Goal: Task Accomplishment & Management: Complete application form

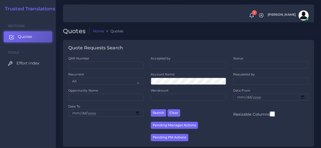
click at [32, 34] on link "Quotes" at bounding box center [28, 36] width 48 height 11
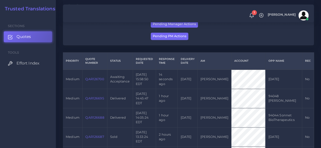
click at [95, 77] on td "QAR126700" at bounding box center [94, 79] width 25 height 19
click at [94, 80] on link "QAR126700" at bounding box center [94, 79] width 19 height 4
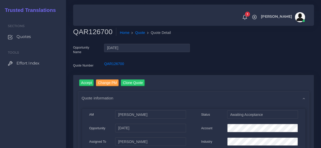
click at [90, 28] on h2 "QAR126700" at bounding box center [94, 32] width 43 height 9
copy h2 "QAR126700"
click at [83, 82] on input "Accept" at bounding box center [86, 83] width 15 height 7
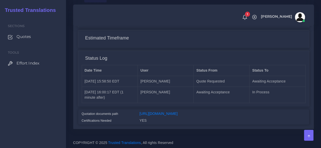
scroll to position [426, 0]
click at [177, 112] on link "https://workdrive.zoho.com/fgoh3e43b1a1fe2124b65bedd7c3c51a0e040/teams/fgoh3e43…" at bounding box center [158, 114] width 38 height 4
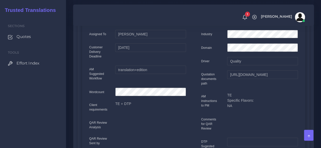
scroll to position [0, 0]
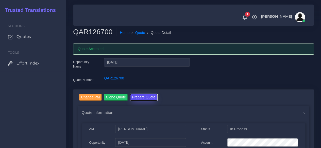
click at [136, 99] on button "Prepare Quote" at bounding box center [143, 97] width 27 height 7
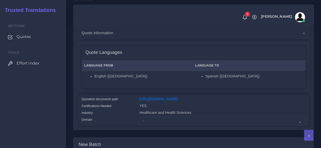
scroll to position [127, 0]
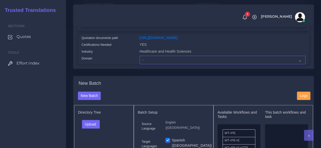
click at [147, 64] on select "- Advertising and Media Agriculture, Forestry and Fishing Architecture, Buildin…" at bounding box center [222, 60] width 166 height 9
select select "Healthcare and Health Sciences"
click at [139, 64] on select "- Advertising and Media Agriculture, Forestry and Fishing Architecture, Buildin…" at bounding box center [222, 60] width 166 height 9
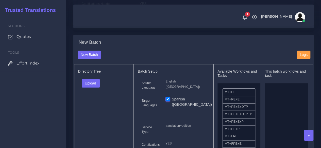
scroll to position [228, 0]
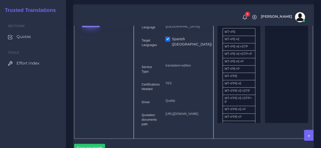
click at [94, 27] on button "Upload" at bounding box center [91, 23] width 18 height 9
click at [94, 45] on label "Files" at bounding box center [99, 42] width 35 height 6
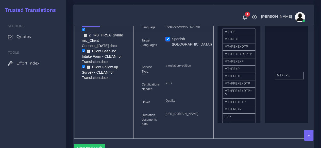
drag, startPoint x: 241, startPoint y: 86, endPoint x: 270, endPoint y: 86, distance: 28.6
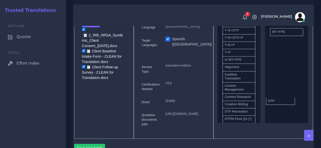
drag, startPoint x: 238, startPoint y: 126, endPoint x: 280, endPoint y: 109, distance: 45.9
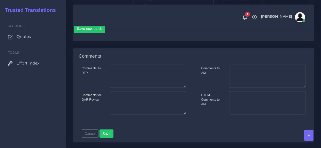
scroll to position [355, 0]
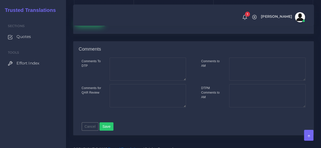
click at [88, 26] on button "Save new batch" at bounding box center [89, 21] width 31 height 9
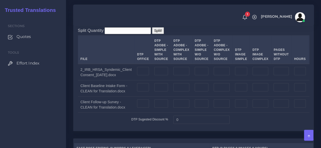
scroll to position [558, 0]
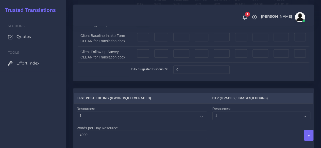
click at [139, 26] on input "number" at bounding box center [143, 21] width 12 height 9
type input "11"
click at [139, 42] on input "number" at bounding box center [143, 37] width 12 height 9
type input "2"
drag, startPoint x: 143, startPoint y: 95, endPoint x: 140, endPoint y: 95, distance: 3.3
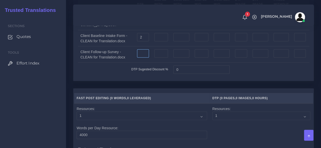
click at [143, 63] on td at bounding box center [142, 55] width 17 height 16
click at [140, 58] on input "number" at bounding box center [143, 53] width 12 height 9
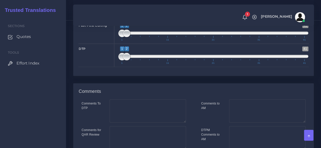
scroll to position [799, 0]
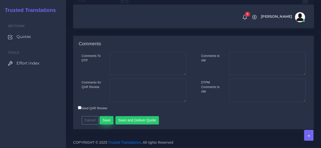
type input "8"
click at [107, 118] on button "Save" at bounding box center [106, 120] width 14 height 9
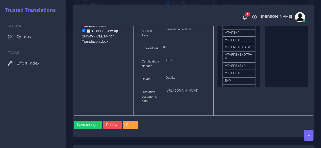
scroll to position [431, 0]
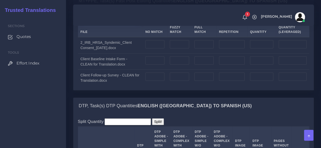
click at [99, 20] on label "Upload WC from MemSource/Trados CSV" at bounding box center [110, 16] width 64 height 7
click at [0, 0] on input "Upload WC from MemSource/Trados CSV" at bounding box center [0, 0] width 0 height 0
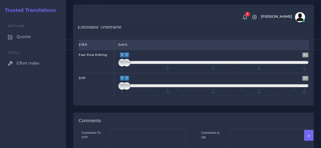
scroll to position [710, 0]
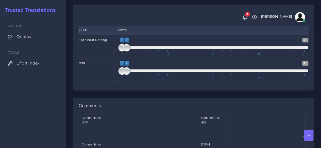
type input "1;1"
drag, startPoint x: 126, startPoint y: 91, endPoint x: 114, endPoint y: 99, distance: 13.9
click at [115, 58] on div "1 41 1 1 1 — 1 1 11 21 31 41 1;1" at bounding box center [213, 46] width 198 height 23
type input "2;2"
drag, startPoint x: 119, startPoint y: 112, endPoint x: 123, endPoint y: 112, distance: 4.3
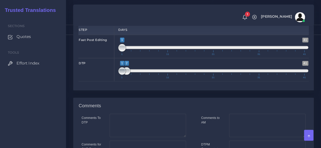
click at [123, 75] on span at bounding box center [122, 71] width 8 height 8
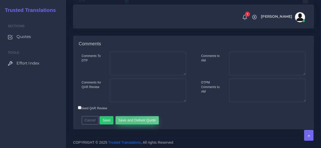
click at [127, 118] on button "Save and Deliver Quote" at bounding box center [137, 120] width 44 height 9
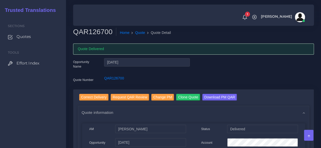
scroll to position [25, 0]
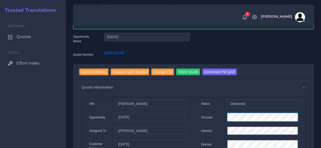
click at [215, 117] on div "Account" at bounding box center [249, 118] width 104 height 10
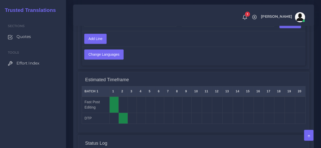
scroll to position [507, 0]
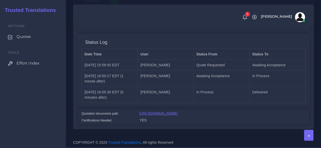
click at [158, 112] on link "https://workdrive.zoho.com/fgoh3e43b1a1fe2124b65bedd7c3c51a0e040/teams/fgoh3e43…" at bounding box center [158, 114] width 38 height 4
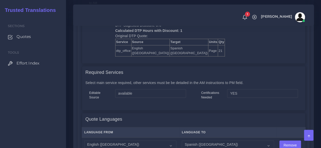
scroll to position [304, 0]
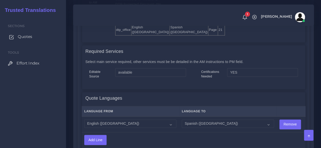
click at [34, 39] on link "Quotes" at bounding box center [33, 36] width 58 height 11
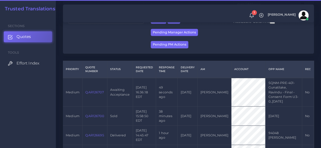
scroll to position [101, 0]
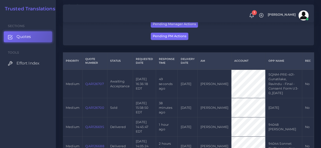
click at [90, 86] on td "QAR126707" at bounding box center [94, 84] width 25 height 29
click at [99, 84] on link "QAR126707" at bounding box center [94, 84] width 18 height 4
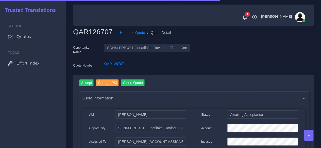
click at [90, 31] on h2 "QAR126707" at bounding box center [94, 32] width 43 height 9
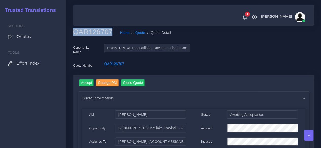
copy h2 "QAR126707"
click at [87, 83] on input "Accept" at bounding box center [86, 83] width 15 height 7
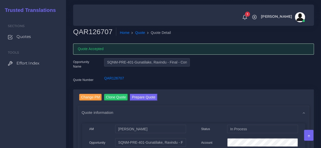
scroll to position [51, 0]
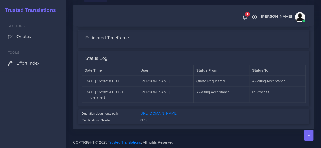
scroll to position [506, 0]
click at [164, 112] on link "[URL][DOMAIN_NAME]" at bounding box center [158, 114] width 38 height 4
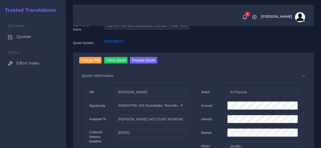
scroll to position [0, 0]
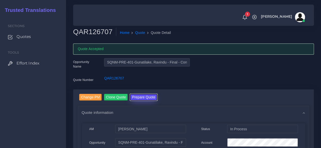
click at [142, 100] on button "Prepare Quote" at bounding box center [143, 97] width 27 height 7
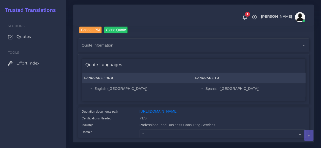
scroll to position [101, 0]
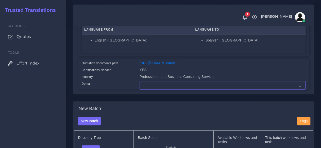
click at [146, 90] on select "- Advertising and Media Agriculture, Forestry and Fishing Architecture, Buildin…" at bounding box center [222, 85] width 166 height 9
select select "Professional and Business Consulting Services"
click at [139, 90] on select "- Advertising and Media Agriculture, Forestry and Fishing Architecture, Buildin…" at bounding box center [222, 85] width 166 height 9
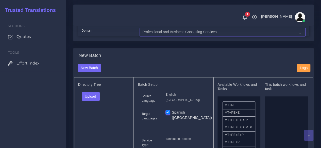
scroll to position [203, 0]
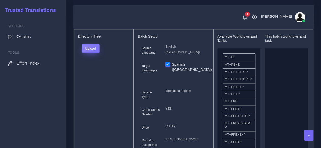
click at [96, 53] on button "Upload" at bounding box center [91, 48] width 18 height 9
click at [94, 71] on label "Files" at bounding box center [99, 67] width 35 height 6
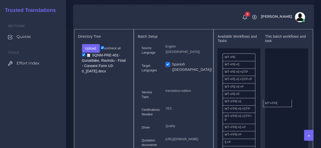
drag, startPoint x: 239, startPoint y: 113, endPoint x: 256, endPoint y: 112, distance: 16.5
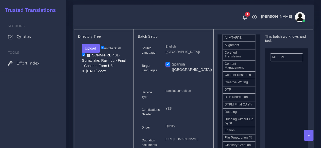
scroll to position [152, 0]
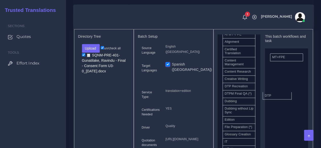
drag, startPoint x: 237, startPoint y: 100, endPoint x: 278, endPoint y: 104, distance: 40.2
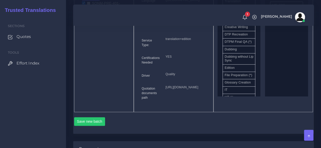
scroll to position [304, 0]
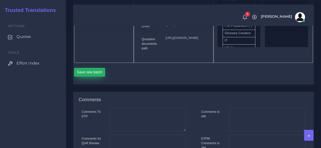
click at [95, 77] on button "Save new batch" at bounding box center [89, 72] width 31 height 9
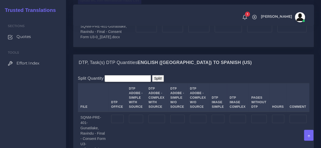
scroll to position [482, 0]
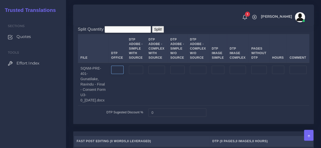
click at [121, 75] on input "number" at bounding box center [117, 70] width 12 height 9
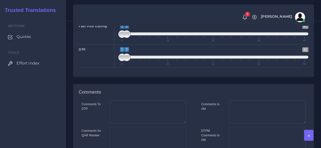
scroll to position [752, 0]
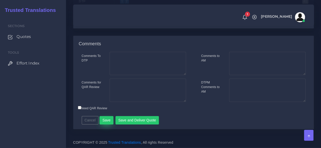
type input "9"
click at [106, 121] on button "Save" at bounding box center [106, 120] width 14 height 9
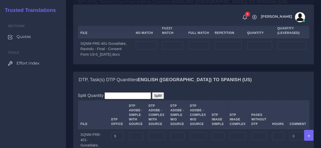
scroll to position [431, 0]
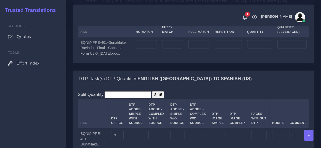
click at [103, 20] on label "Upload WC from MemSource/Trados CSV" at bounding box center [110, 16] width 64 height 7
click at [0, 0] on input "Upload WC from MemSource/Trados CSV" at bounding box center [0, 0] width 0 height 0
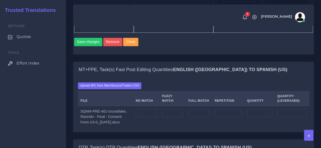
scroll to position [431, 0]
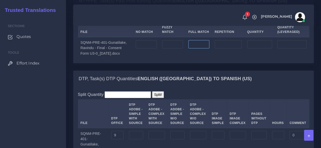
click at [209, 49] on input "number" at bounding box center [198, 44] width 21 height 9
type input "0"
click at [219, 49] on input "number" at bounding box center [227, 44] width 27 height 9
type input "4"
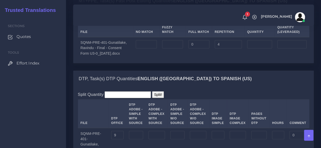
type input "1"
click at [156, 49] on input "number" at bounding box center [146, 44] width 21 height 9
type input "22"
type input "26"
type input "23"
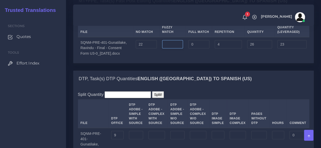
click at [173, 49] on input "number" at bounding box center [172, 44] width 21 height 9
type input "40"
type input "66"
type input "43"
drag, startPoint x: 188, startPoint y: 81, endPoint x: 167, endPoint y: 81, distance: 21.6
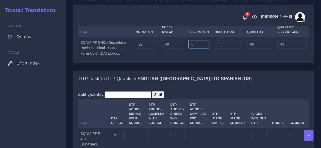
click at [167, 59] on tr "SQNM-PRE-401-Gunatilake, Ravindu - Final - Consent Form U3-0_[DATE].docx 22 40 …" at bounding box center [193, 48] width 231 height 22
type input "2676"
type input "2742"
type input "712"
click at [211, 63] on div "Upload WC from MemSource/Trados CSV File No Match Fuzzy Match Full Match Repeti…" at bounding box center [193, 36] width 240 height 54
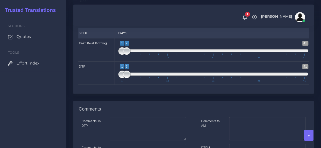
scroll to position [684, 0]
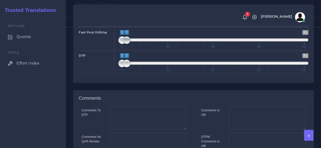
type input "1;1"
drag, startPoint x: 128, startPoint y: 67, endPoint x: 117, endPoint y: 68, distance: 10.5
click at [117, 51] on div "1 41 1 2 1 — 2 1 11 21 31 41 1;1" at bounding box center [213, 38] width 198 height 23
type input "1;1"
drag, startPoint x: 128, startPoint y: 91, endPoint x: 115, endPoint y: 91, distance: 13.2
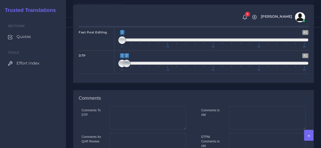
click at [115, 74] on div "1 41 1 2 1 — 2 1 11 21 31 41 1;1" at bounding box center [213, 62] width 198 height 23
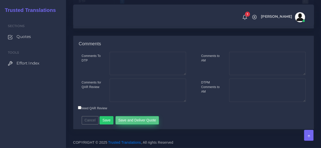
click at [141, 119] on button "Save and Deliver Quote" at bounding box center [137, 120] width 44 height 9
